Goal: Task Accomplishment & Management: Contribute content

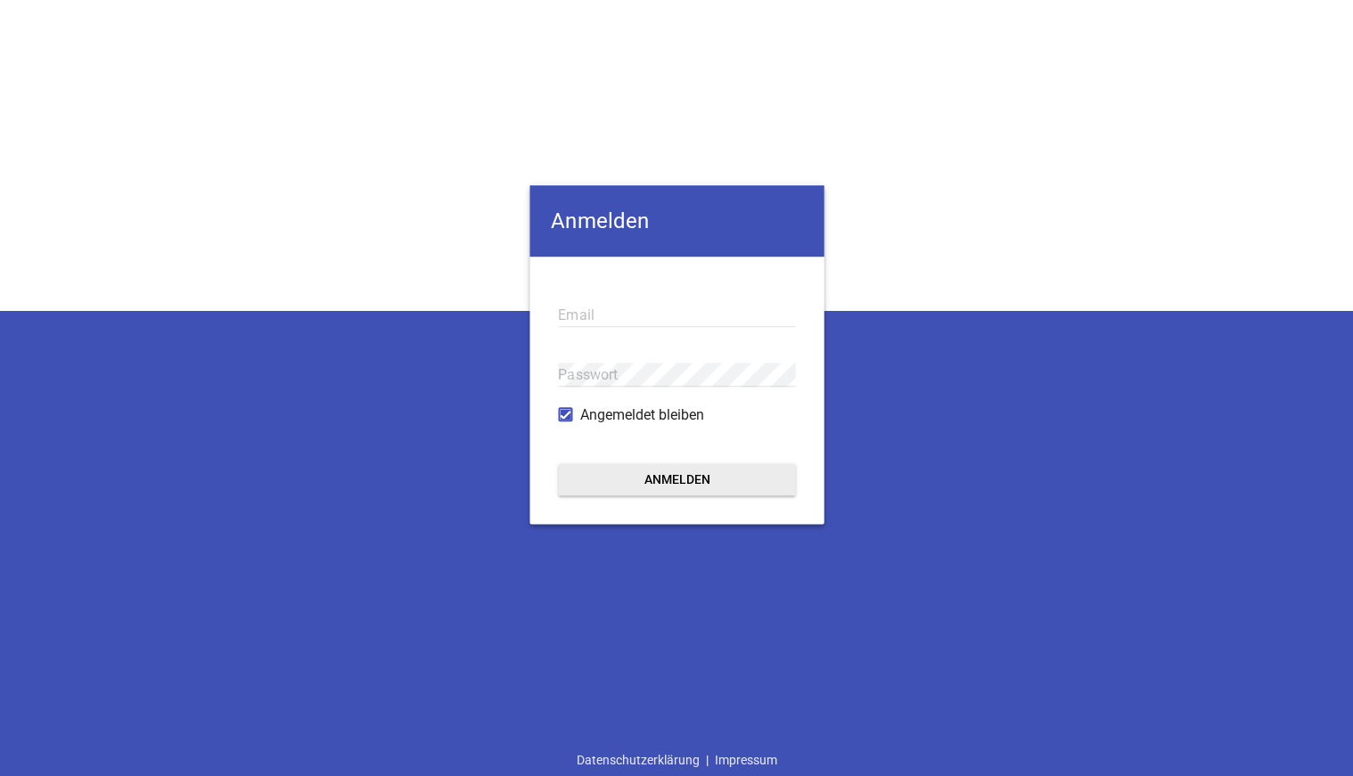
type input "[EMAIL_ADDRESS][DOMAIN_NAME]"
click at [676, 480] on button "Anmelden" at bounding box center [675, 479] width 237 height 32
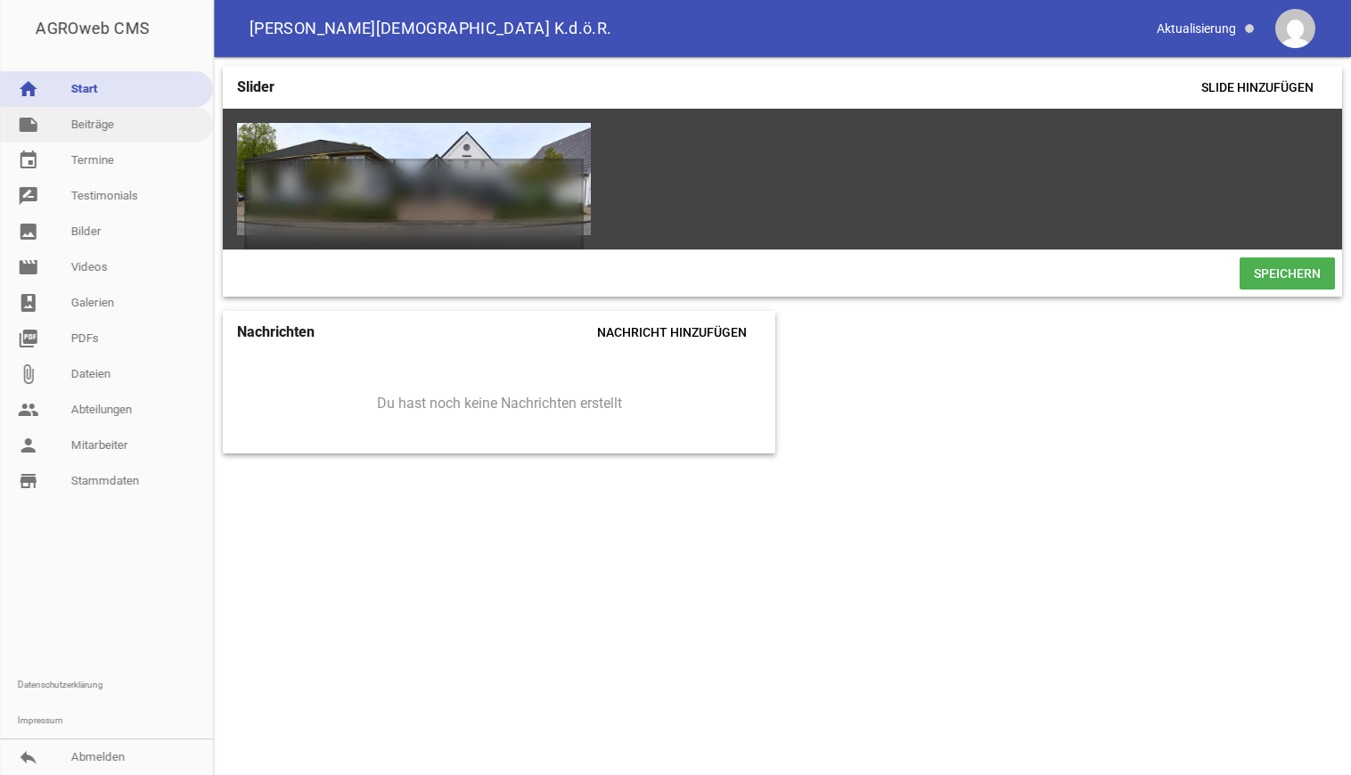
click at [94, 128] on link "note Beiträge" at bounding box center [106, 125] width 213 height 36
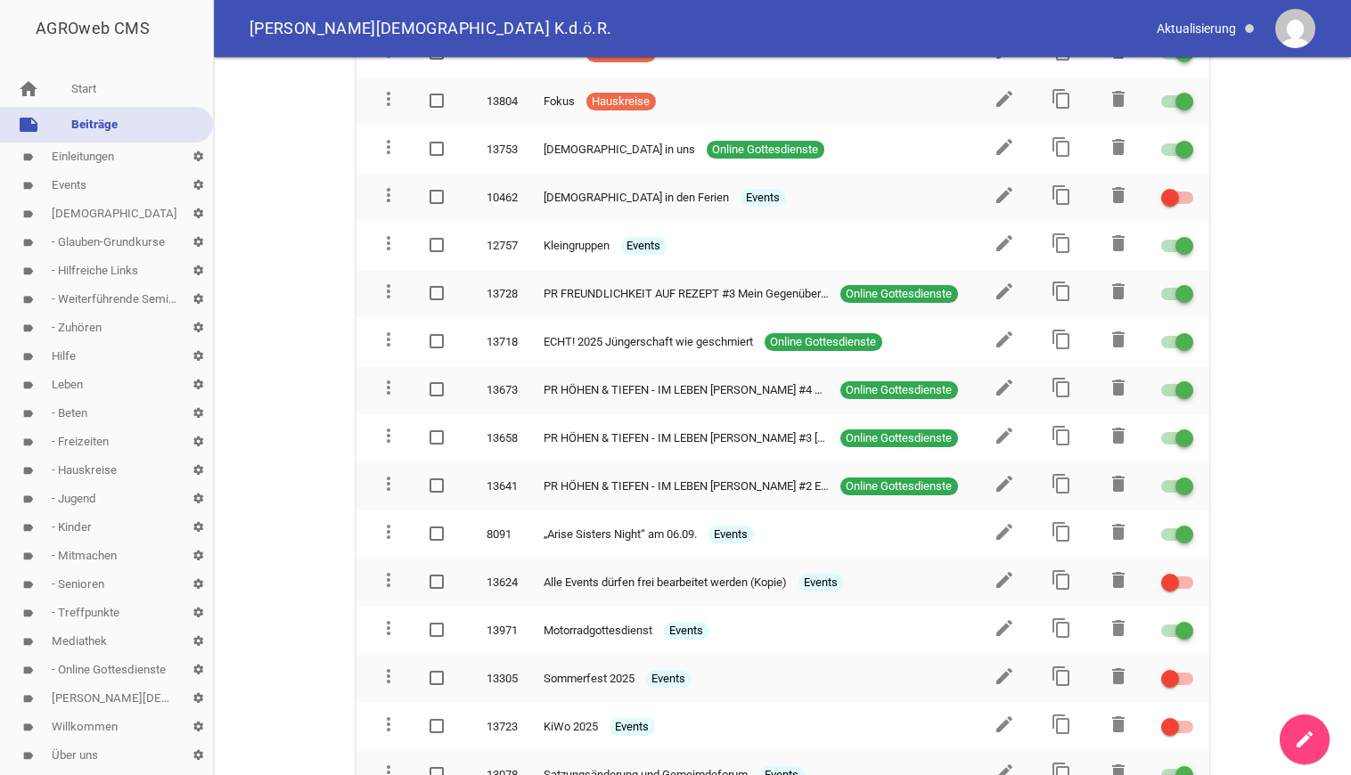
scroll to position [727, 0]
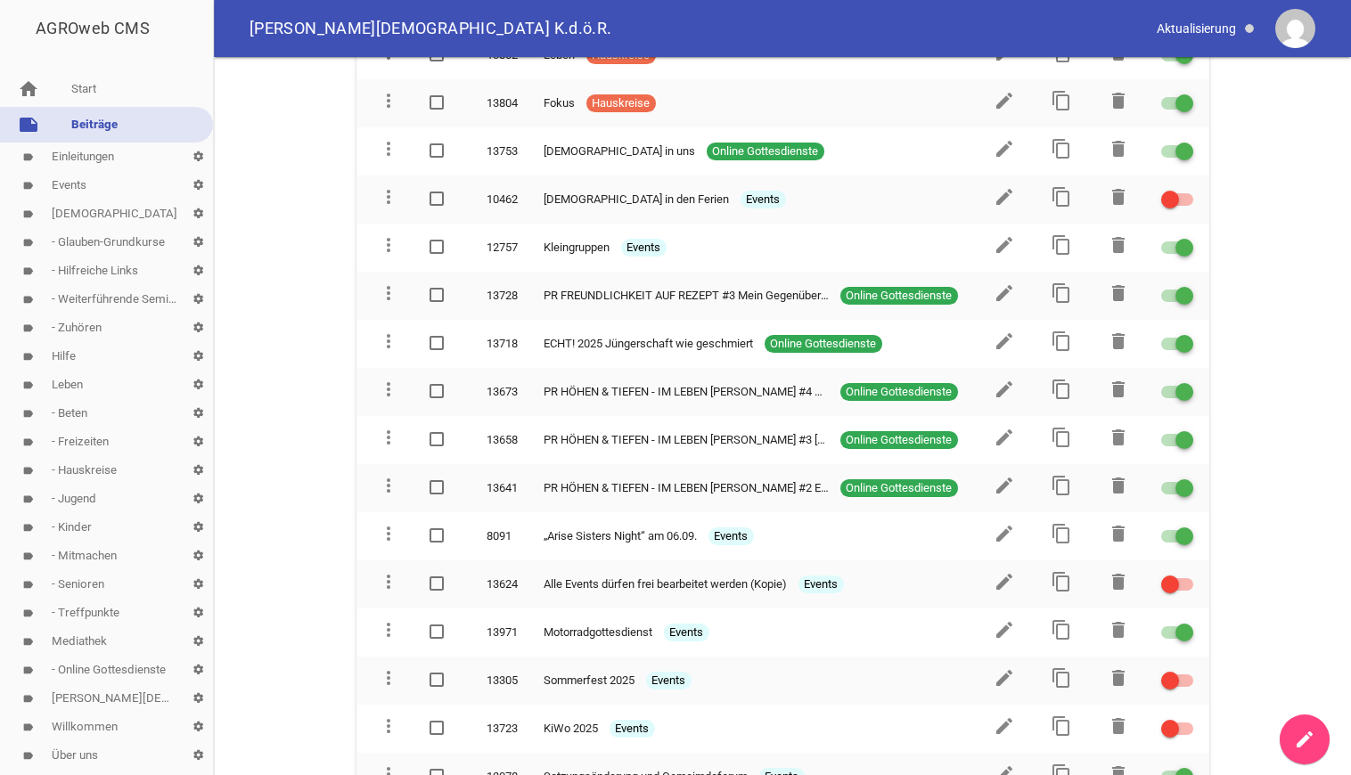
click at [67, 177] on link "label Events settings" at bounding box center [106, 185] width 213 height 29
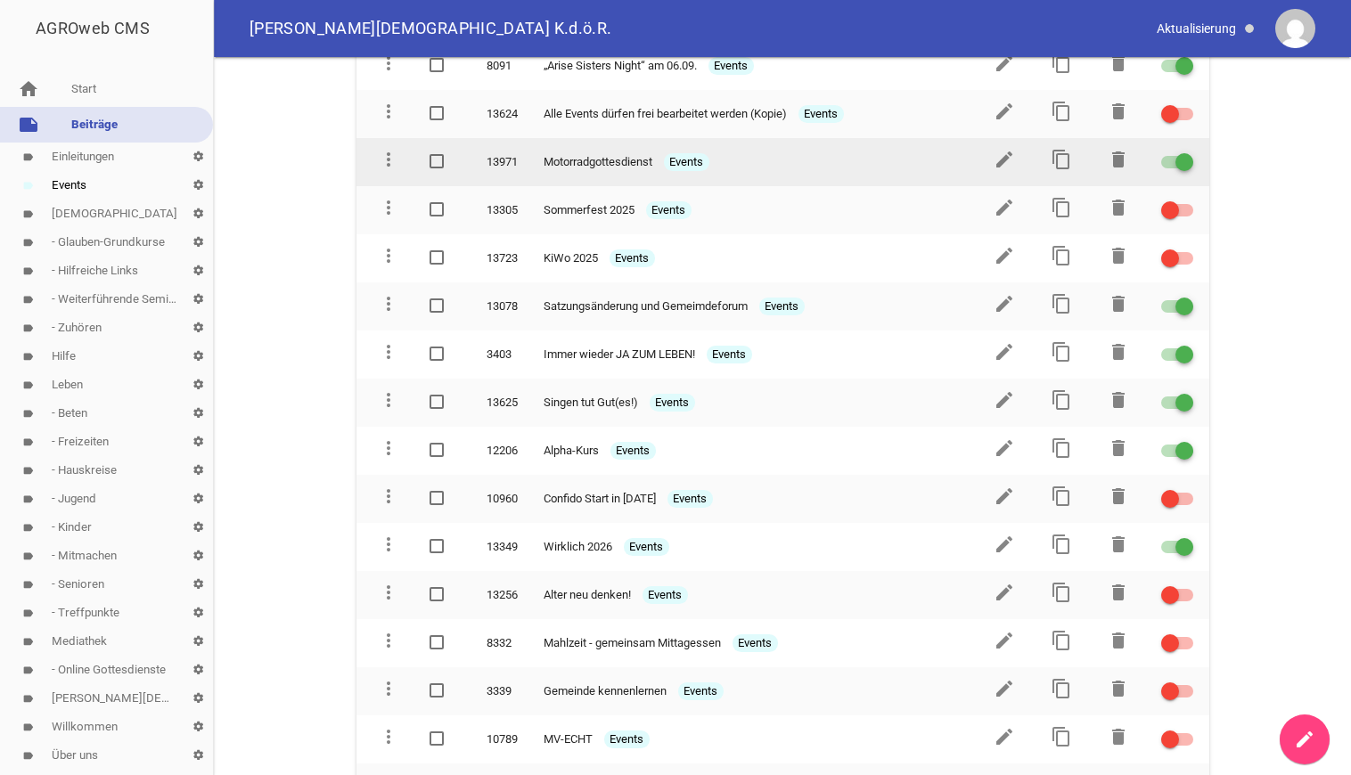
scroll to position [273, 0]
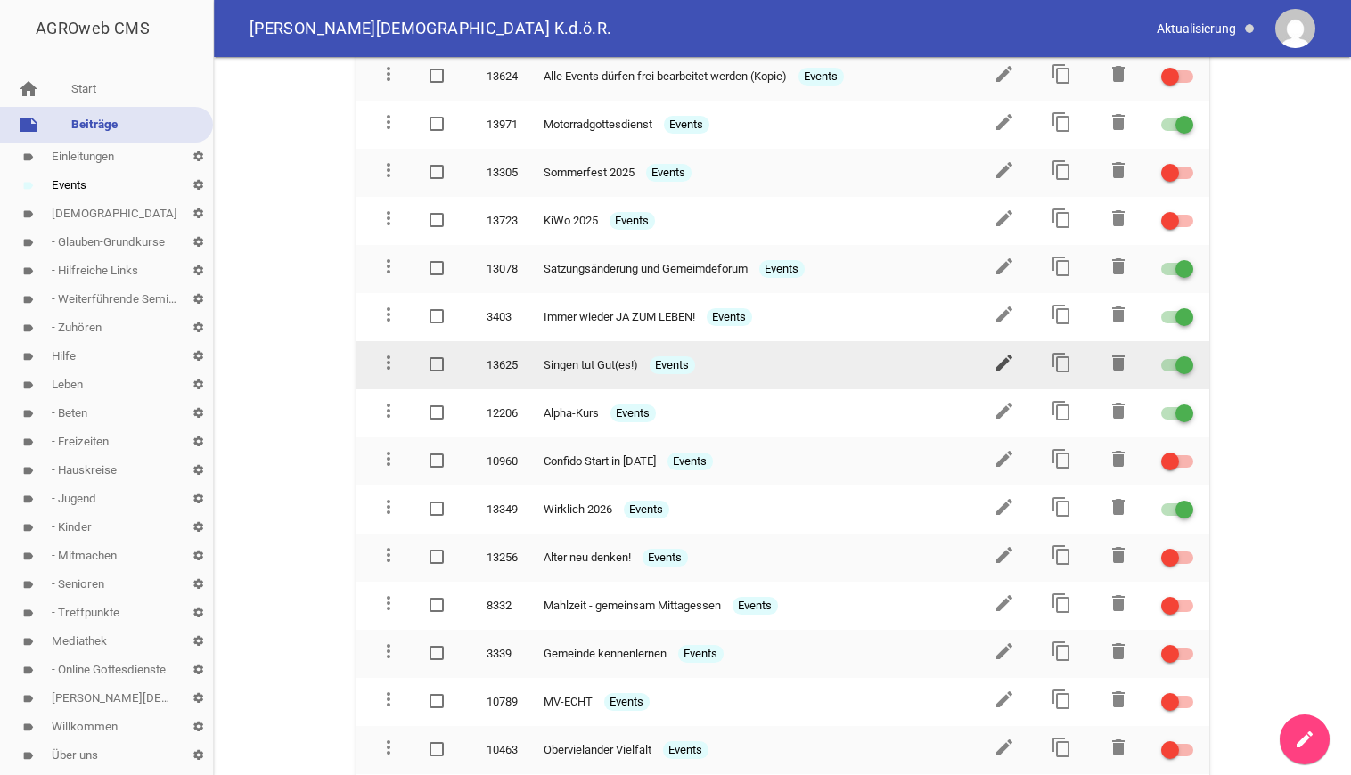
click at [1001, 363] on icon "edit" at bounding box center [1004, 362] width 21 height 21
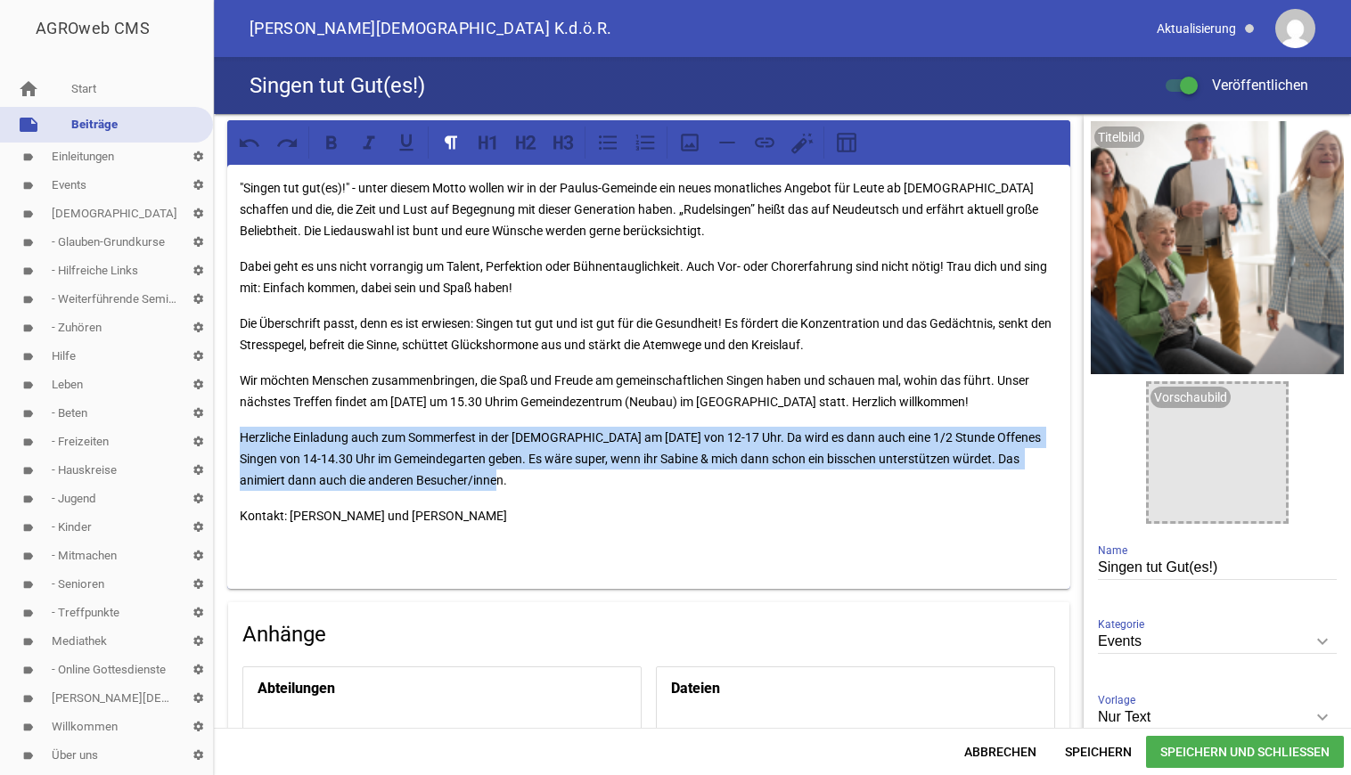
drag, startPoint x: 522, startPoint y: 483, endPoint x: 236, endPoint y: 440, distance: 289.3
click at [236, 440] on div ""Singen tut gut(es)!" - unter diesem Motto wollen wir in der Paulus-Gemeinde ei…" at bounding box center [648, 377] width 843 height 424
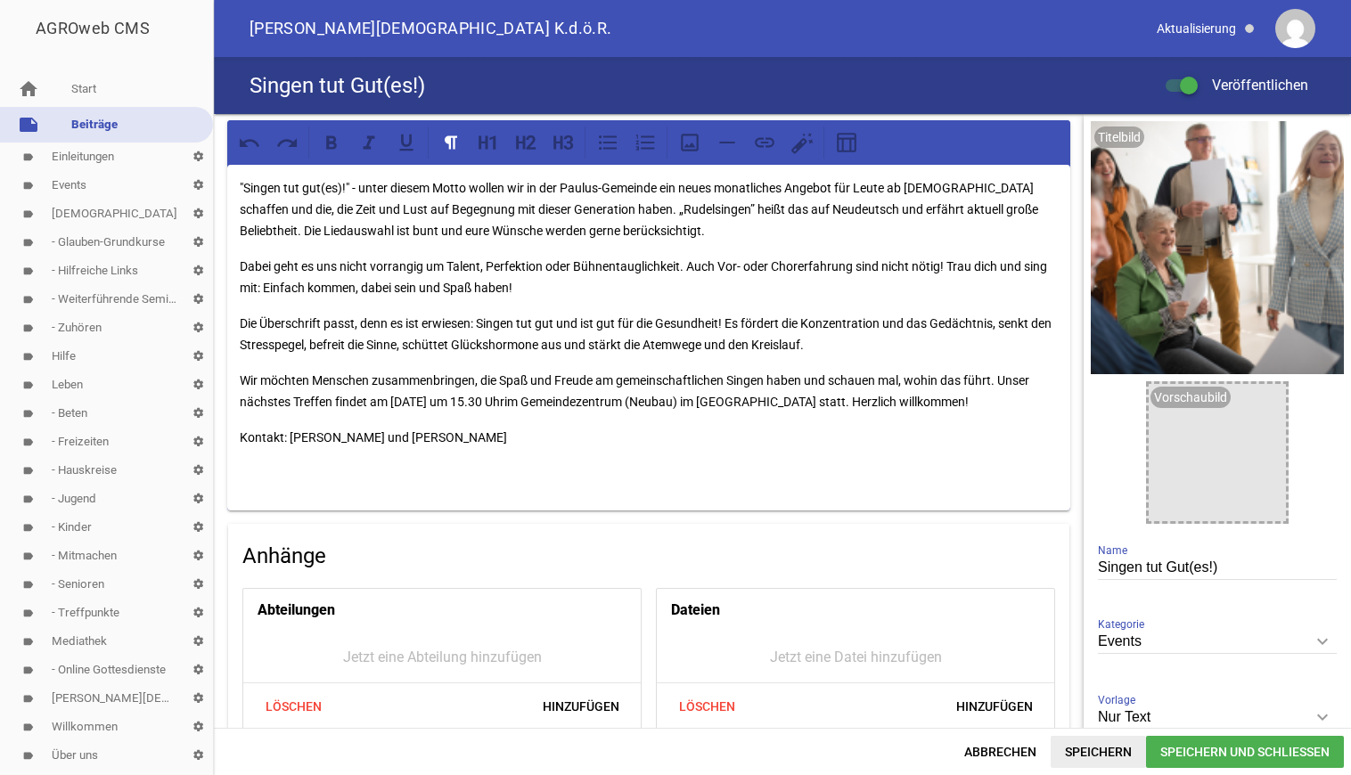
click at [1086, 746] on span "Speichern" at bounding box center [1098, 752] width 95 height 32
click at [66, 386] on link "label Leben settings" at bounding box center [106, 385] width 213 height 29
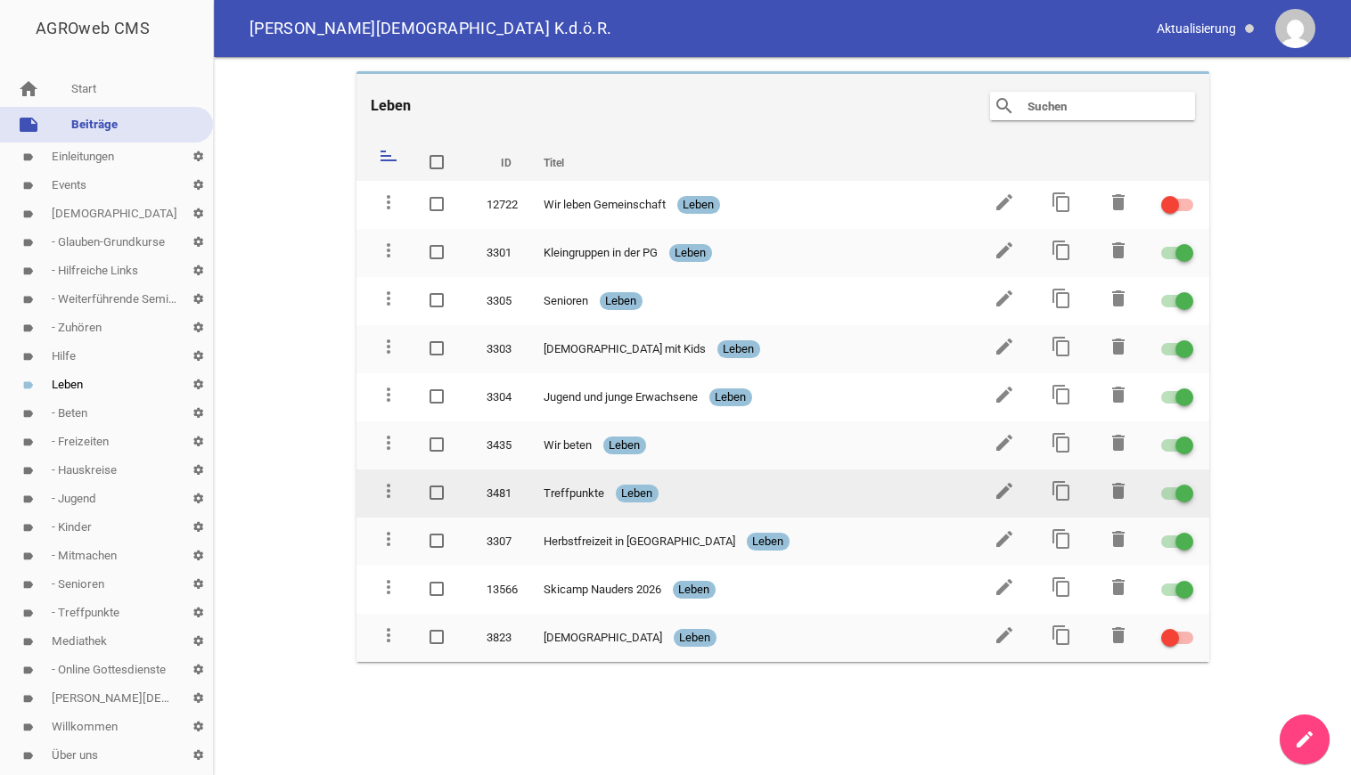
click at [571, 490] on span "Treffpunkte" at bounding box center [574, 494] width 61 height 18
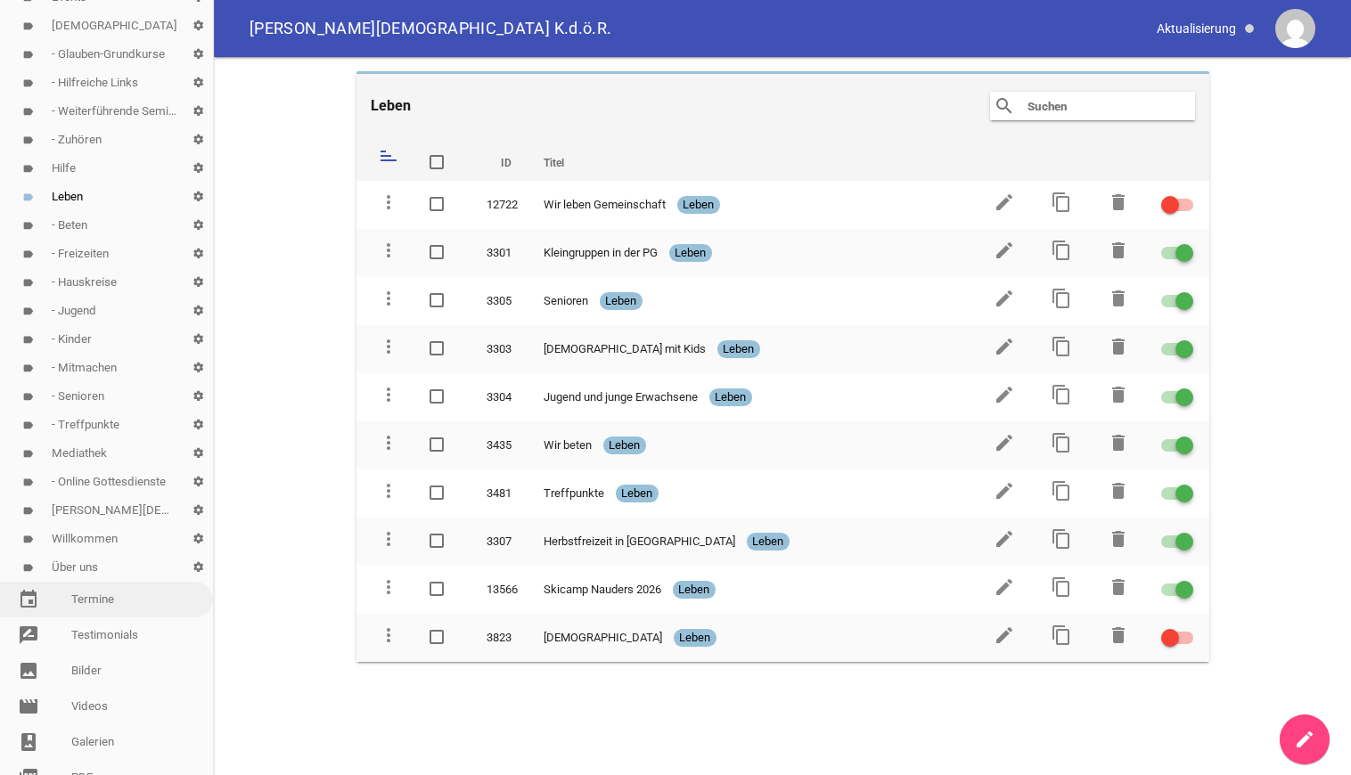
scroll to position [182, 0]
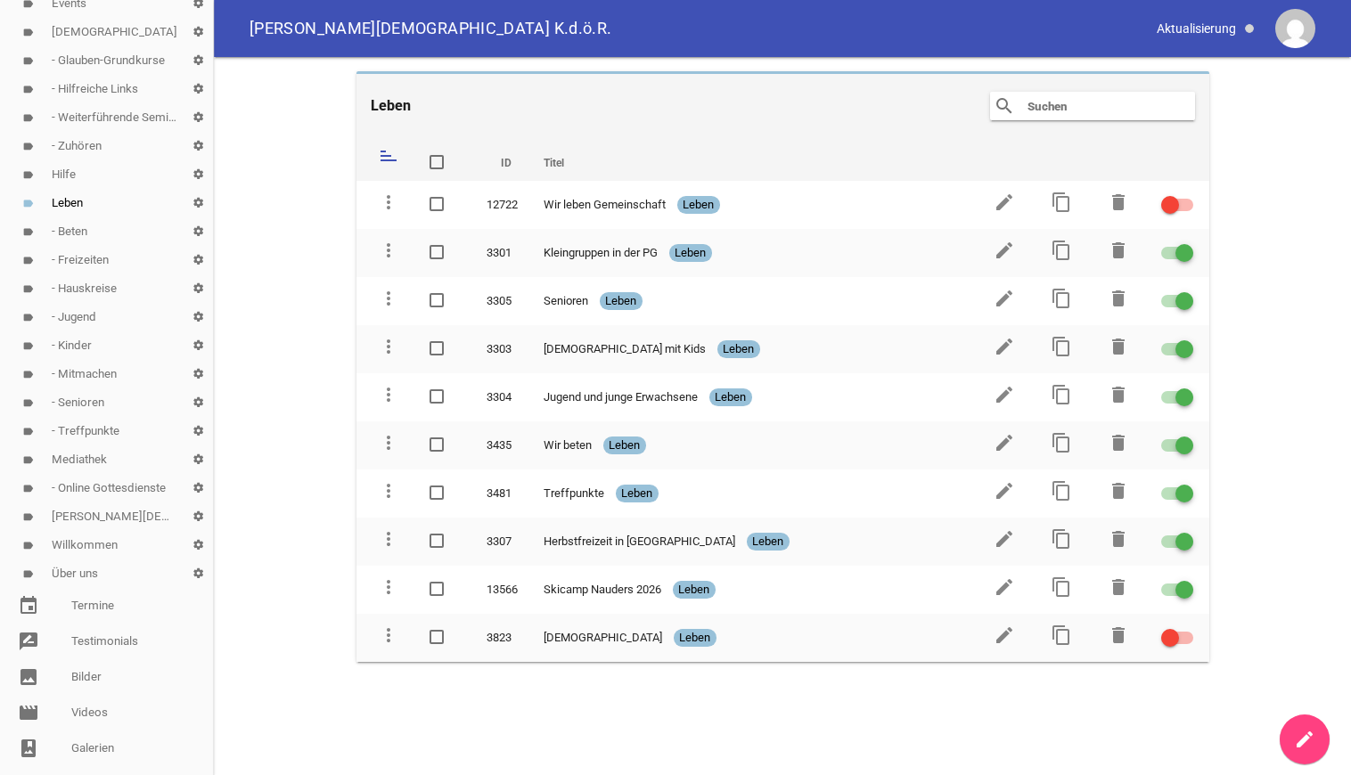
click at [93, 432] on link "label - Treffpunkte settings" at bounding box center [106, 431] width 213 height 29
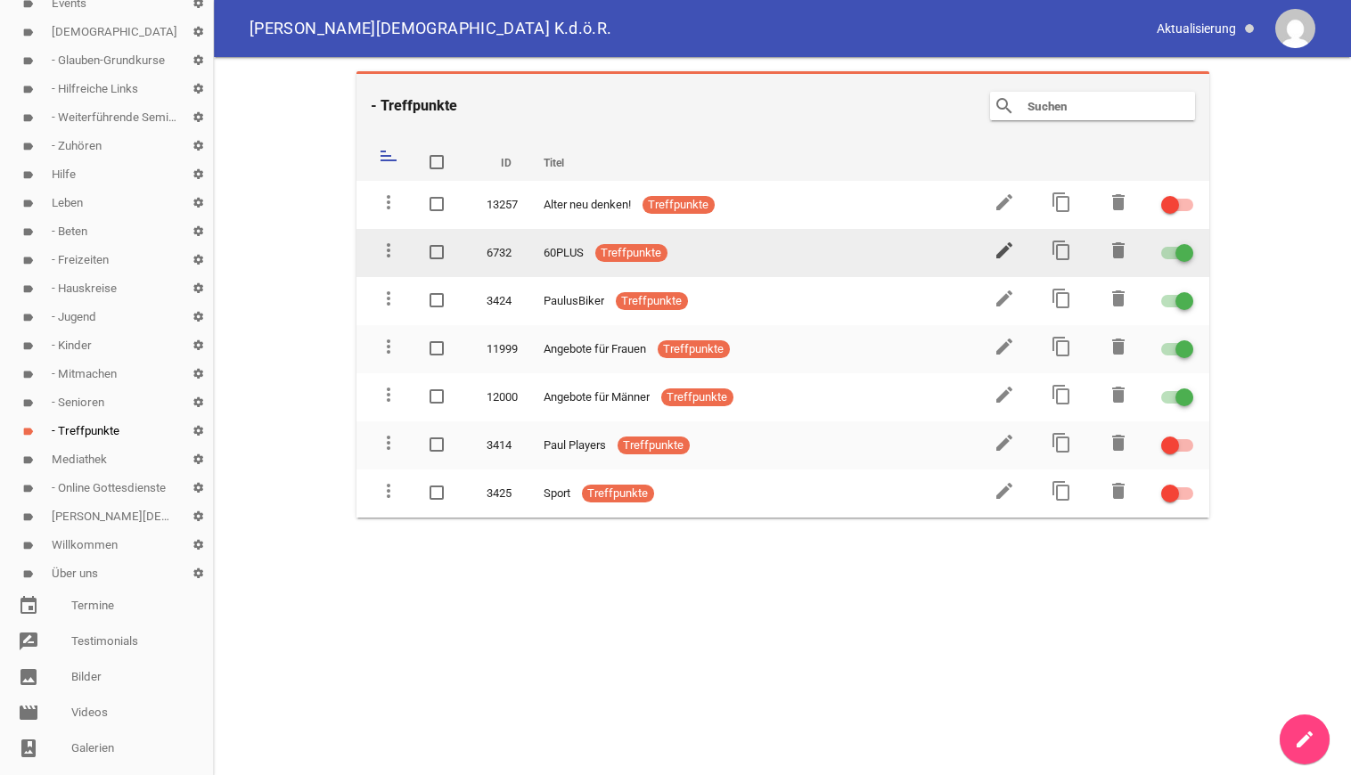
click at [1005, 250] on icon "edit" at bounding box center [1004, 250] width 21 height 21
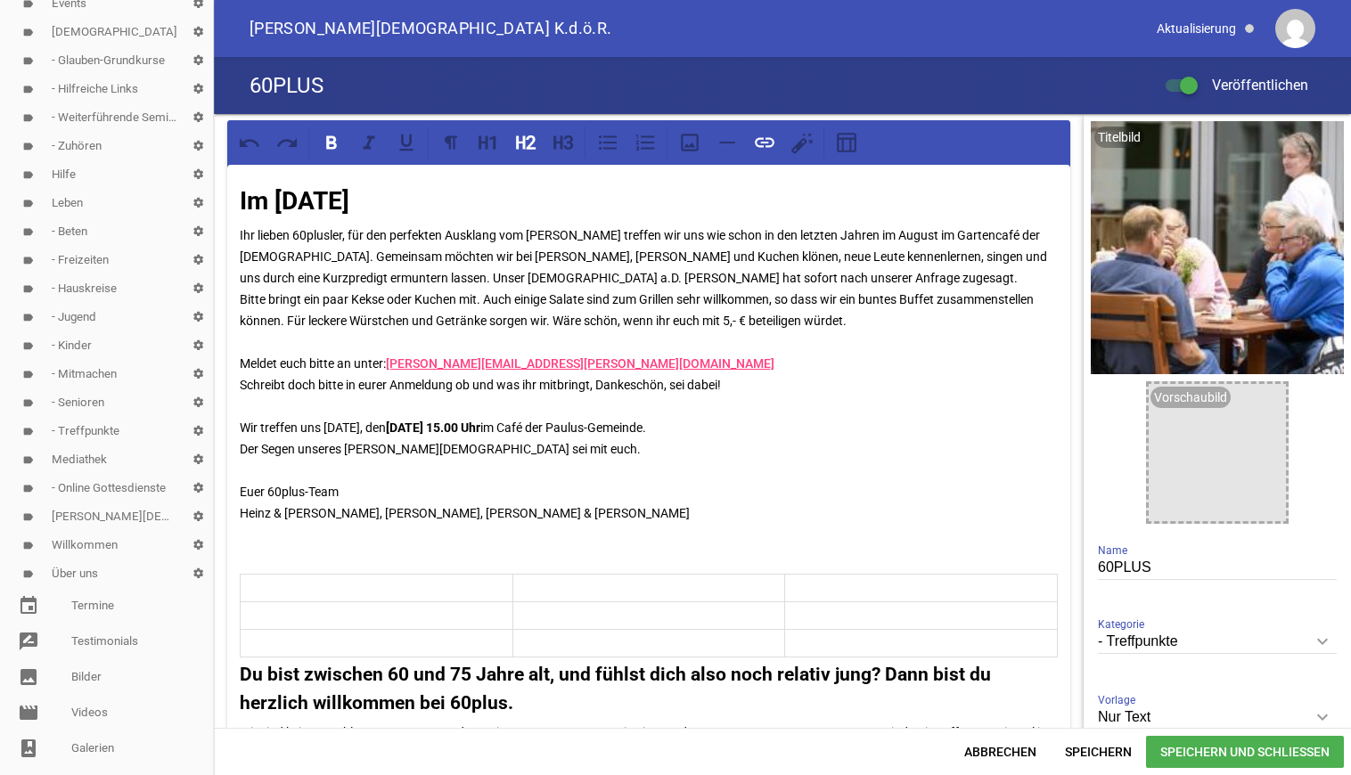
drag, startPoint x: 668, startPoint y: 513, endPoint x: 242, endPoint y: 197, distance: 529.5
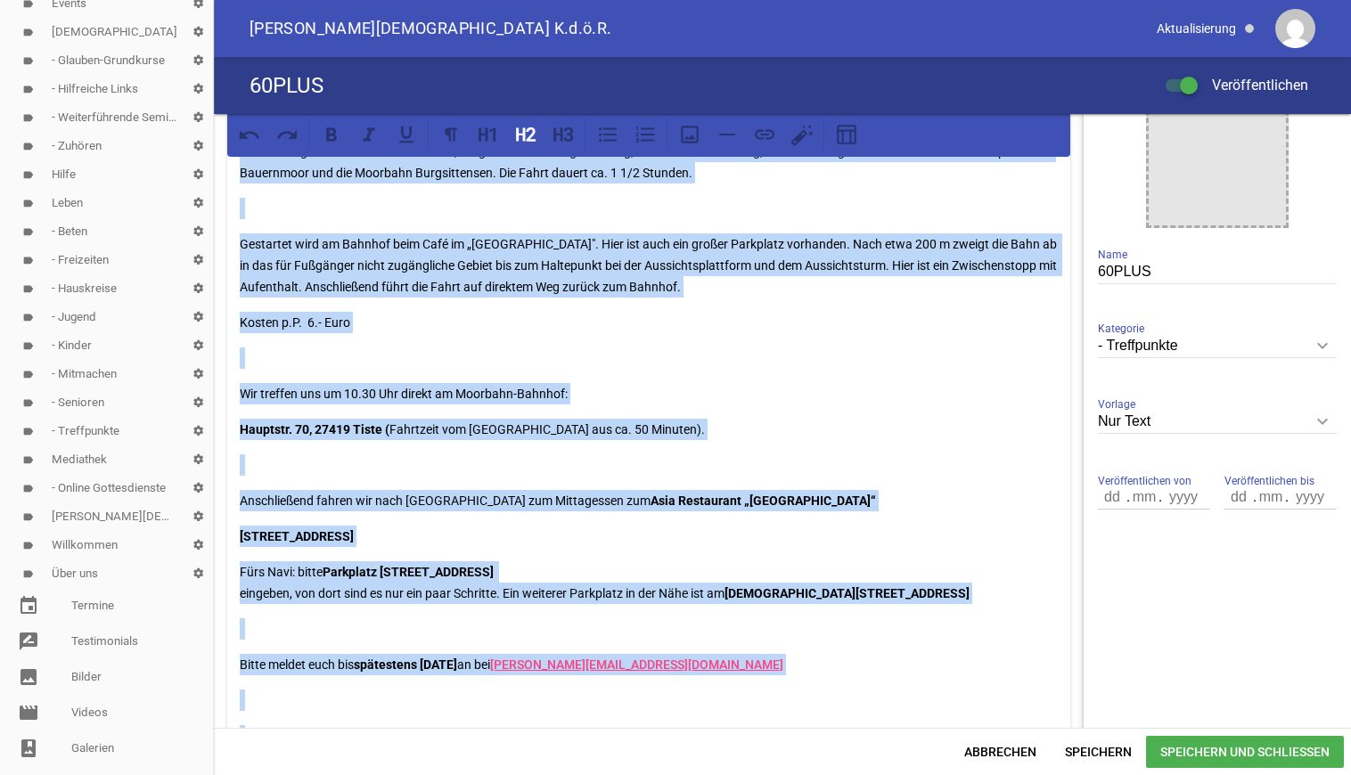
scroll to position [367, 0]
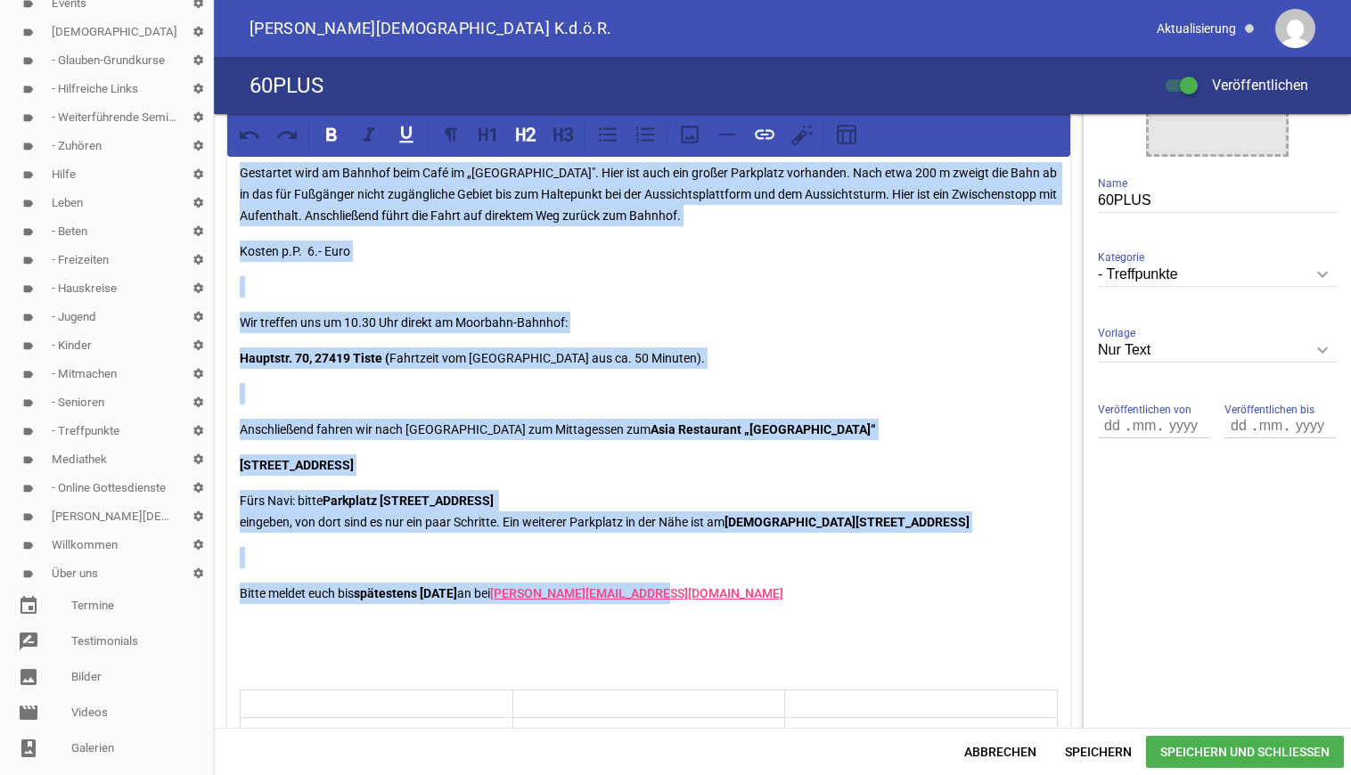
drag, startPoint x: 235, startPoint y: 198, endPoint x: 688, endPoint y: 606, distance: 609.7
click at [688, 606] on div "Liebe 60-Plusler, unser Ausflug im September findet diesmal schon früh im Monat…" at bounding box center [648, 698] width 843 height 1801
click at [494, 133] on icon at bounding box center [492, 134] width 6 height 14
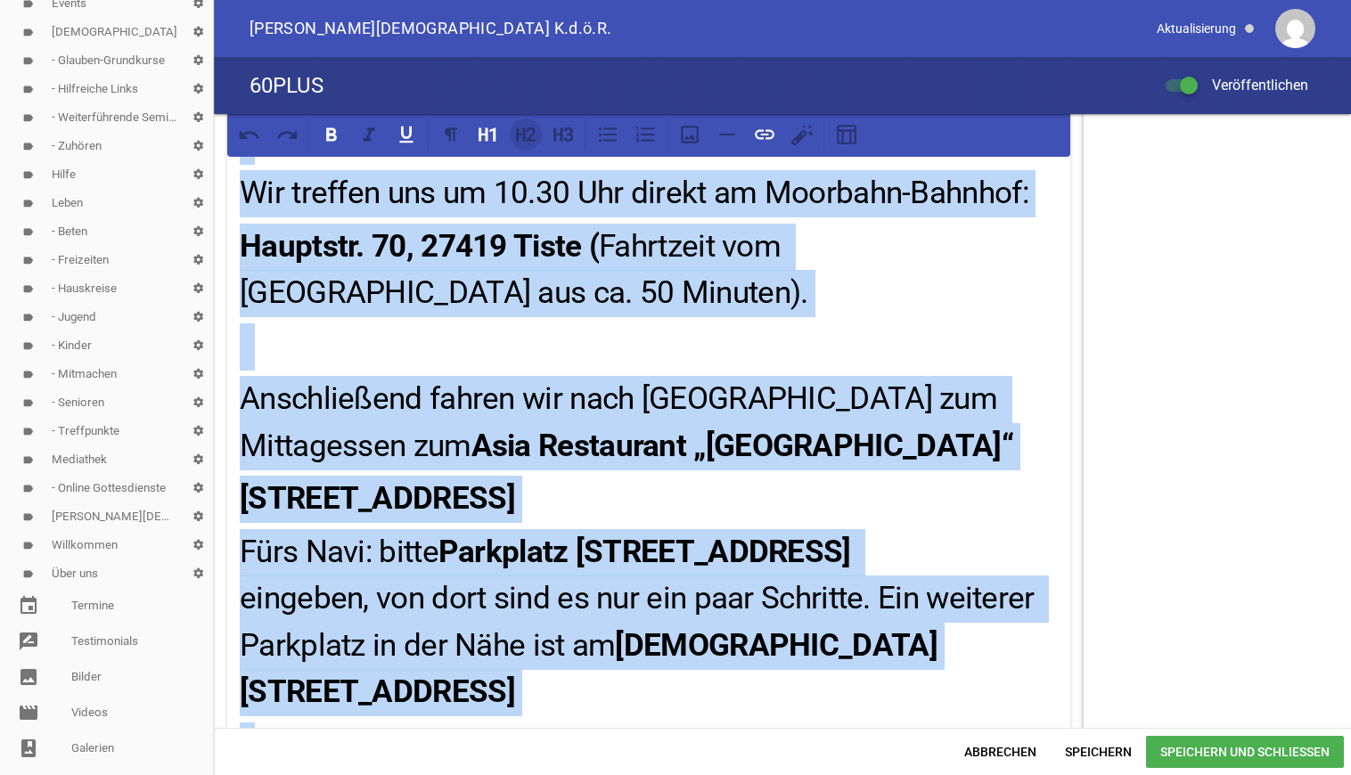
click at [523, 137] on icon at bounding box center [520, 133] width 9 height 13
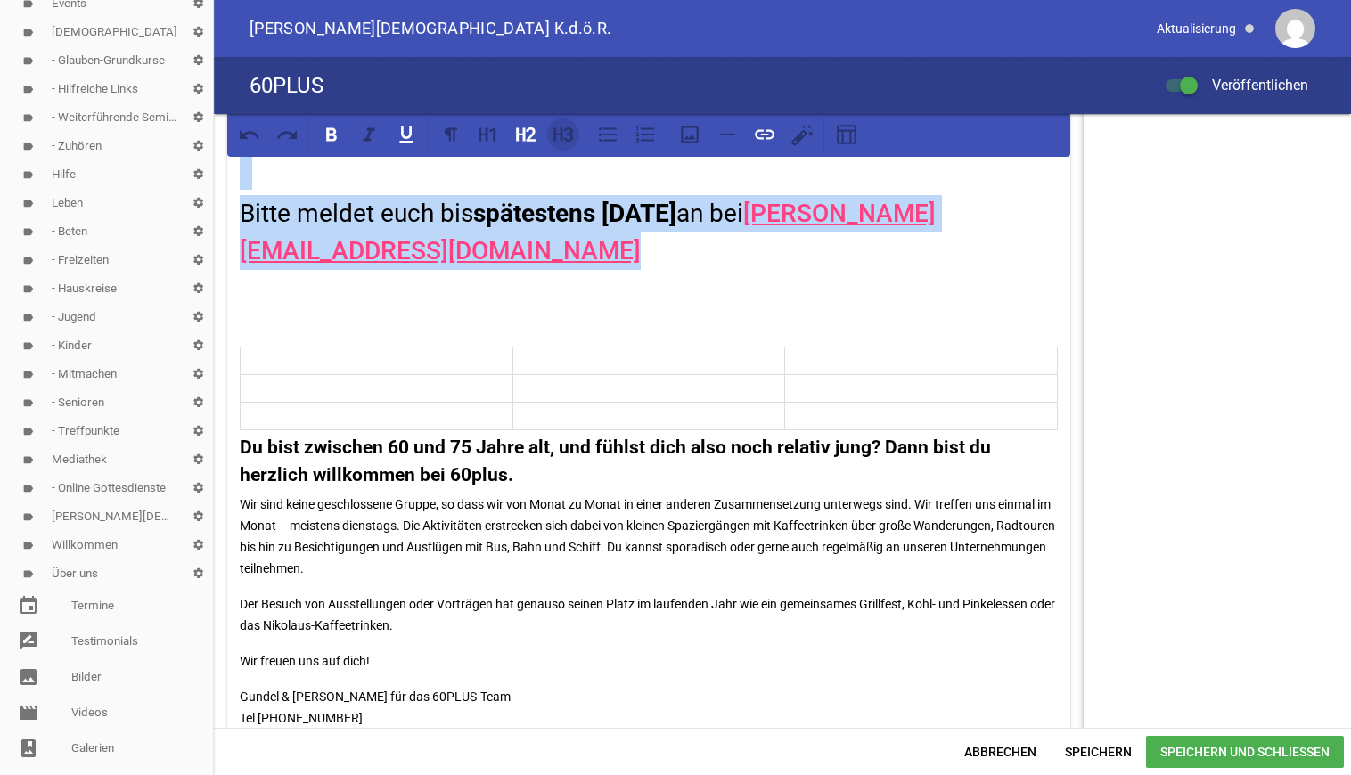
click at [566, 136] on icon at bounding box center [563, 134] width 23 height 23
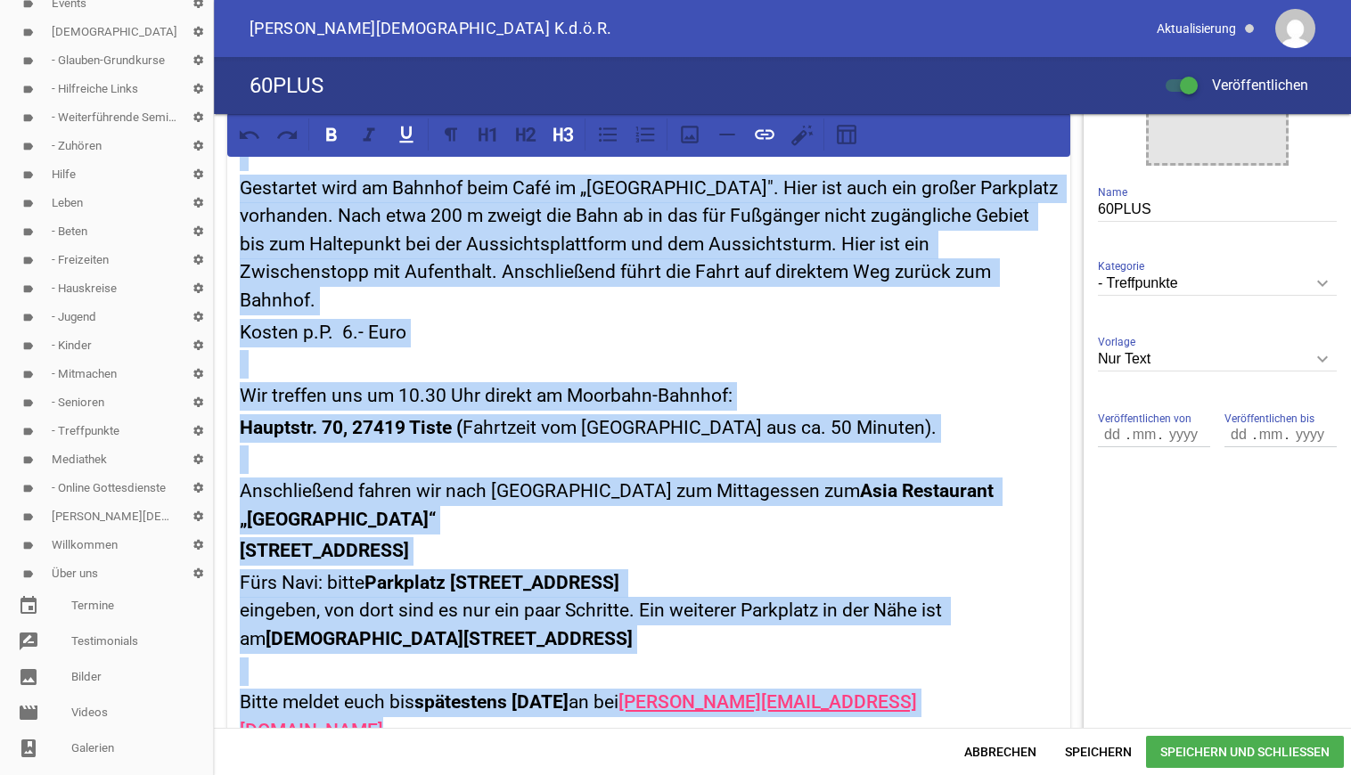
scroll to position [0, 0]
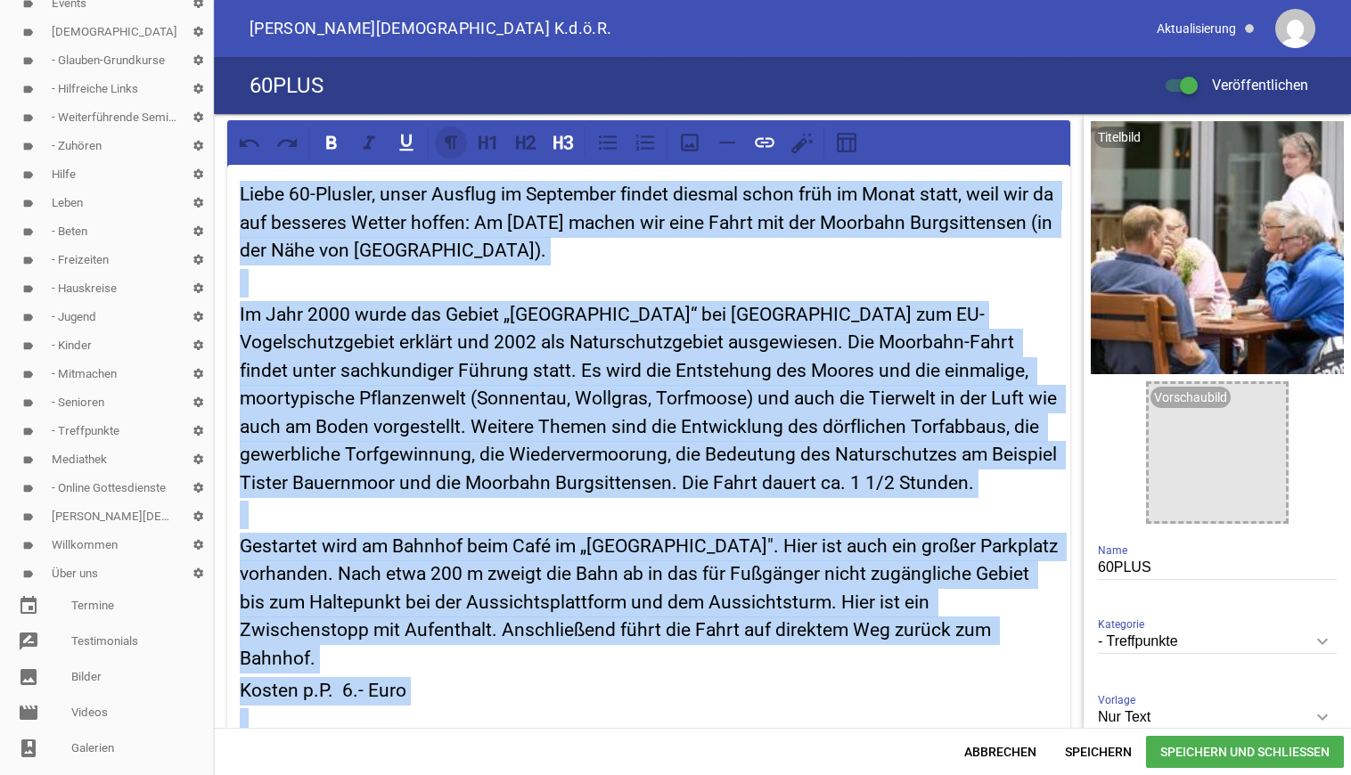
click at [452, 144] on icon at bounding box center [450, 142] width 23 height 23
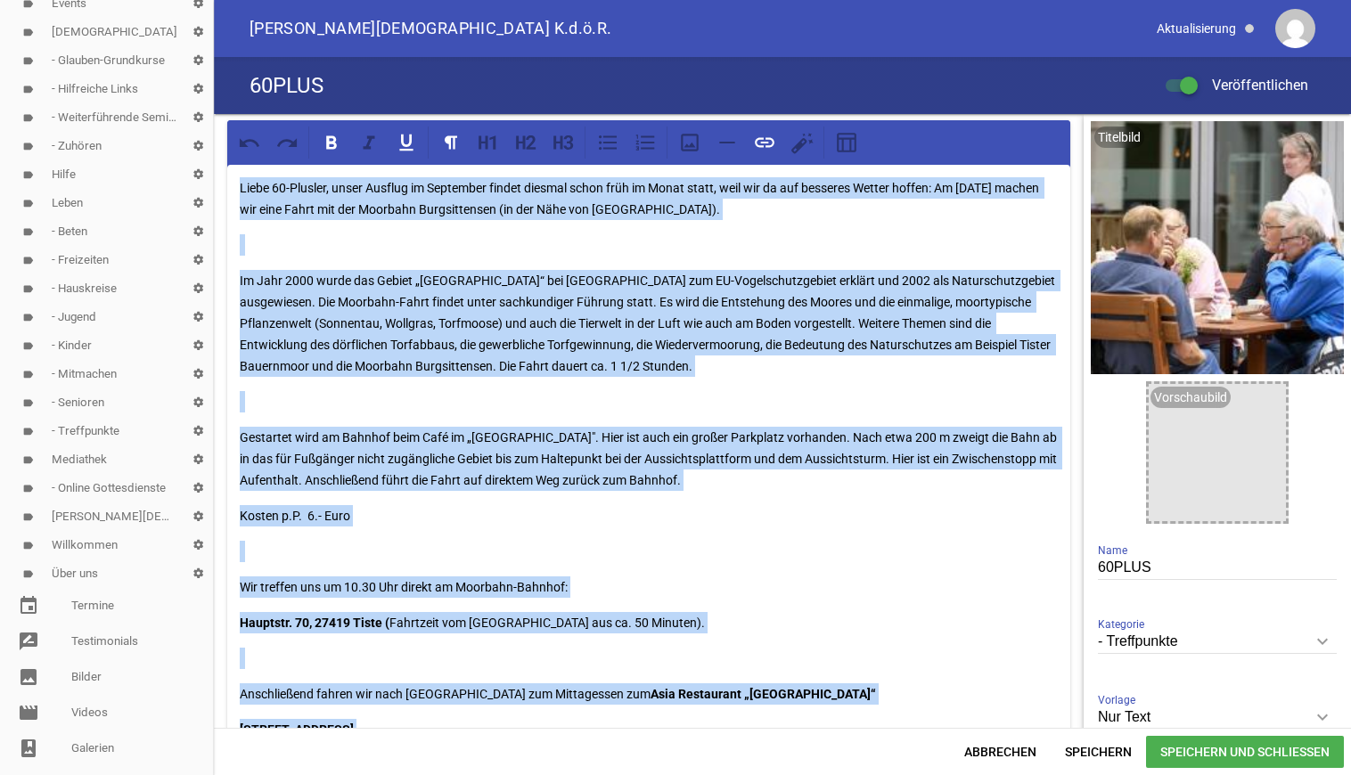
click at [529, 332] on p "Im Jahr 2000 wurde das Gebiet „[GEOGRAPHIC_DATA]“ bei [GEOGRAPHIC_DATA] zum EU-…" at bounding box center [649, 323] width 818 height 107
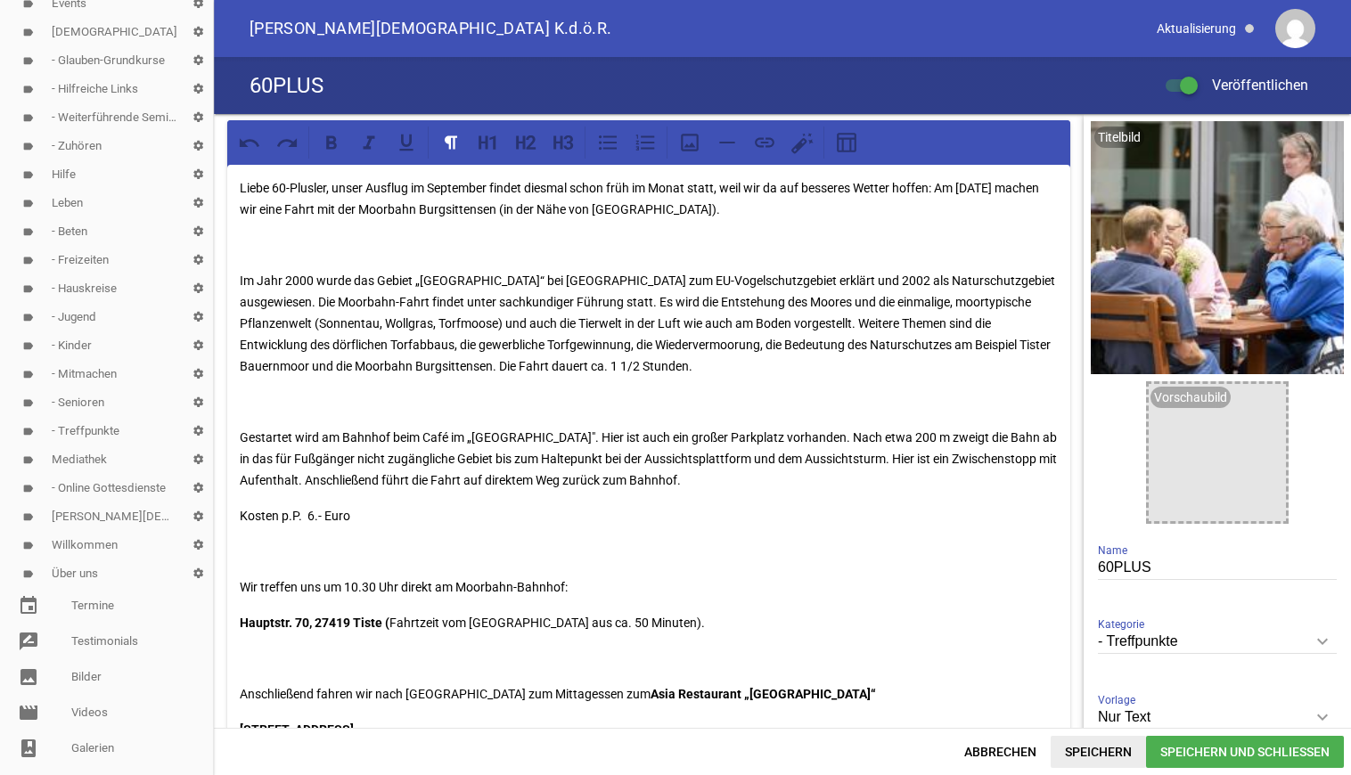
click at [1114, 754] on span "Speichern" at bounding box center [1098, 752] width 95 height 32
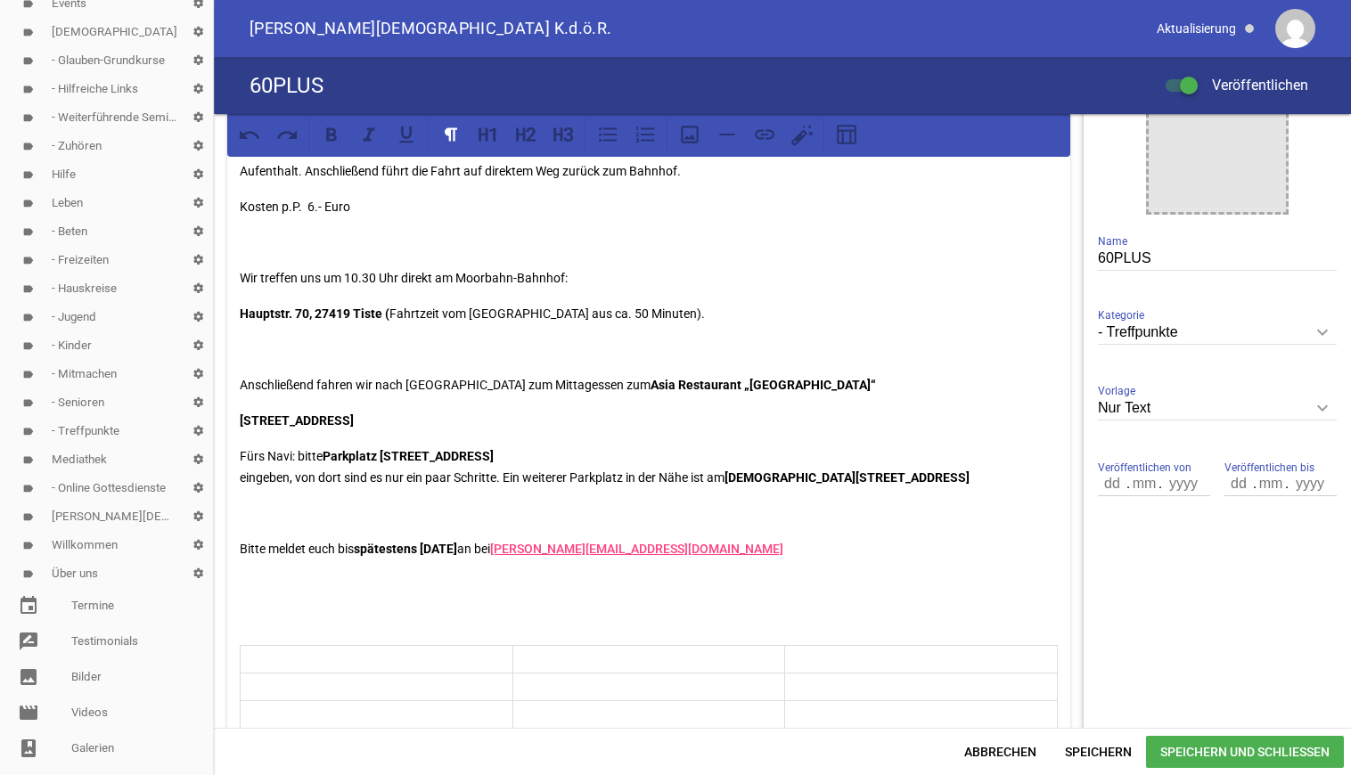
scroll to position [364, 0]
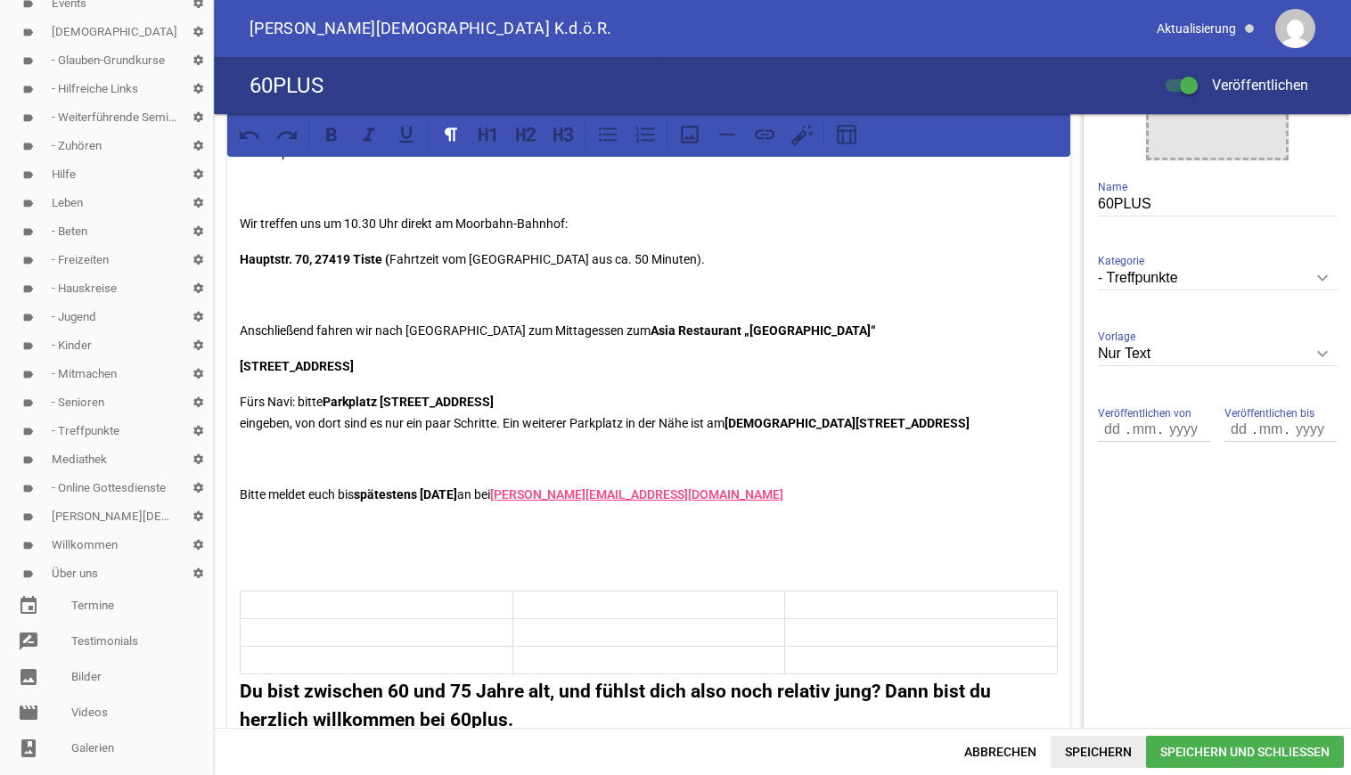
click at [1108, 750] on span "Speichern" at bounding box center [1098, 752] width 95 height 32
